Goal: Check status: Check status

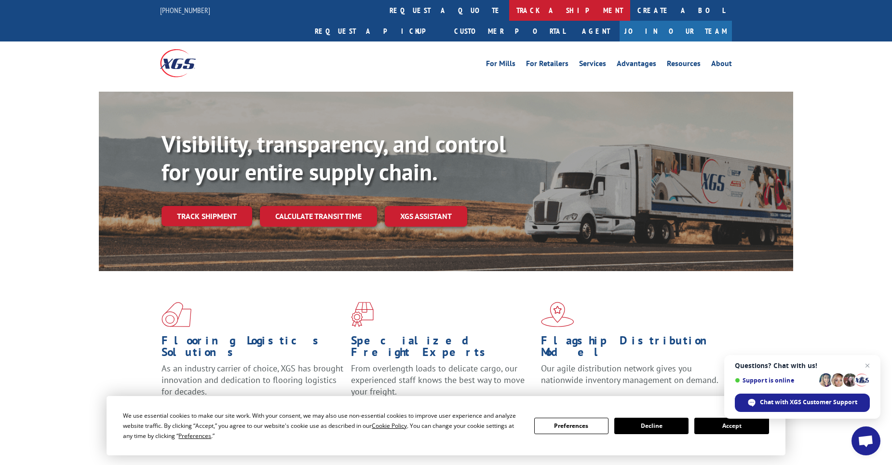
click at [509, 11] on link "track a shipment" at bounding box center [569, 10] width 121 height 21
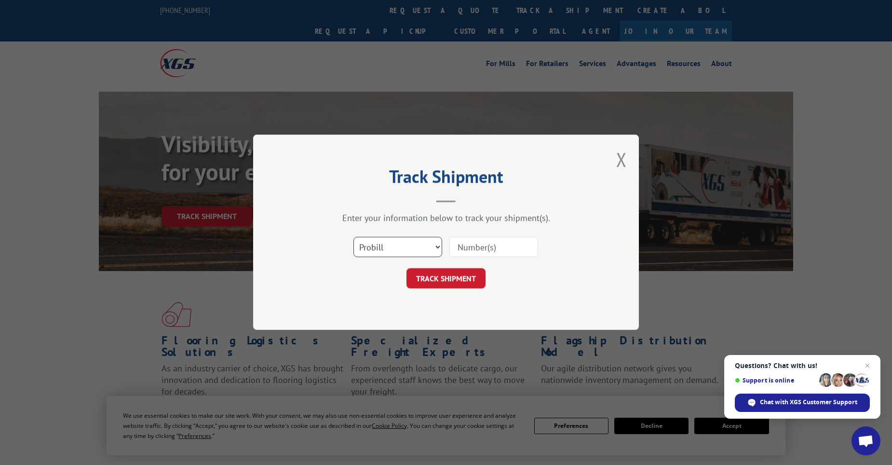
click at [361, 250] on select "Select category... Probill BOL PO" at bounding box center [397, 247] width 89 height 20
select select "po"
click at [353, 237] on select "Select category... Probill BOL PO" at bounding box center [397, 247] width 89 height 20
click at [501, 251] on input at bounding box center [493, 247] width 89 height 20
paste input "54513642"
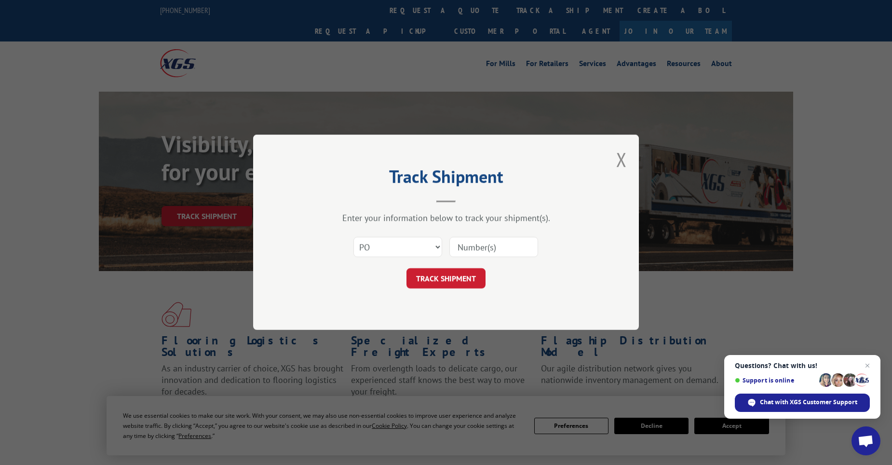
type input "54513642"
click button "TRACK SHIPMENT" at bounding box center [446, 279] width 79 height 20
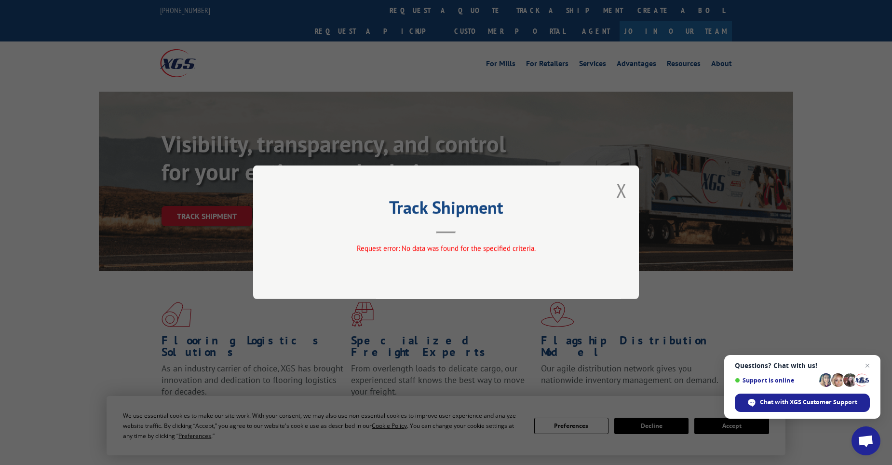
drag, startPoint x: 623, startPoint y: 194, endPoint x: 617, endPoint y: 190, distance: 6.7
click at [623, 194] on button "Close modal" at bounding box center [621, 190] width 11 height 26
